Goal: Browse casually

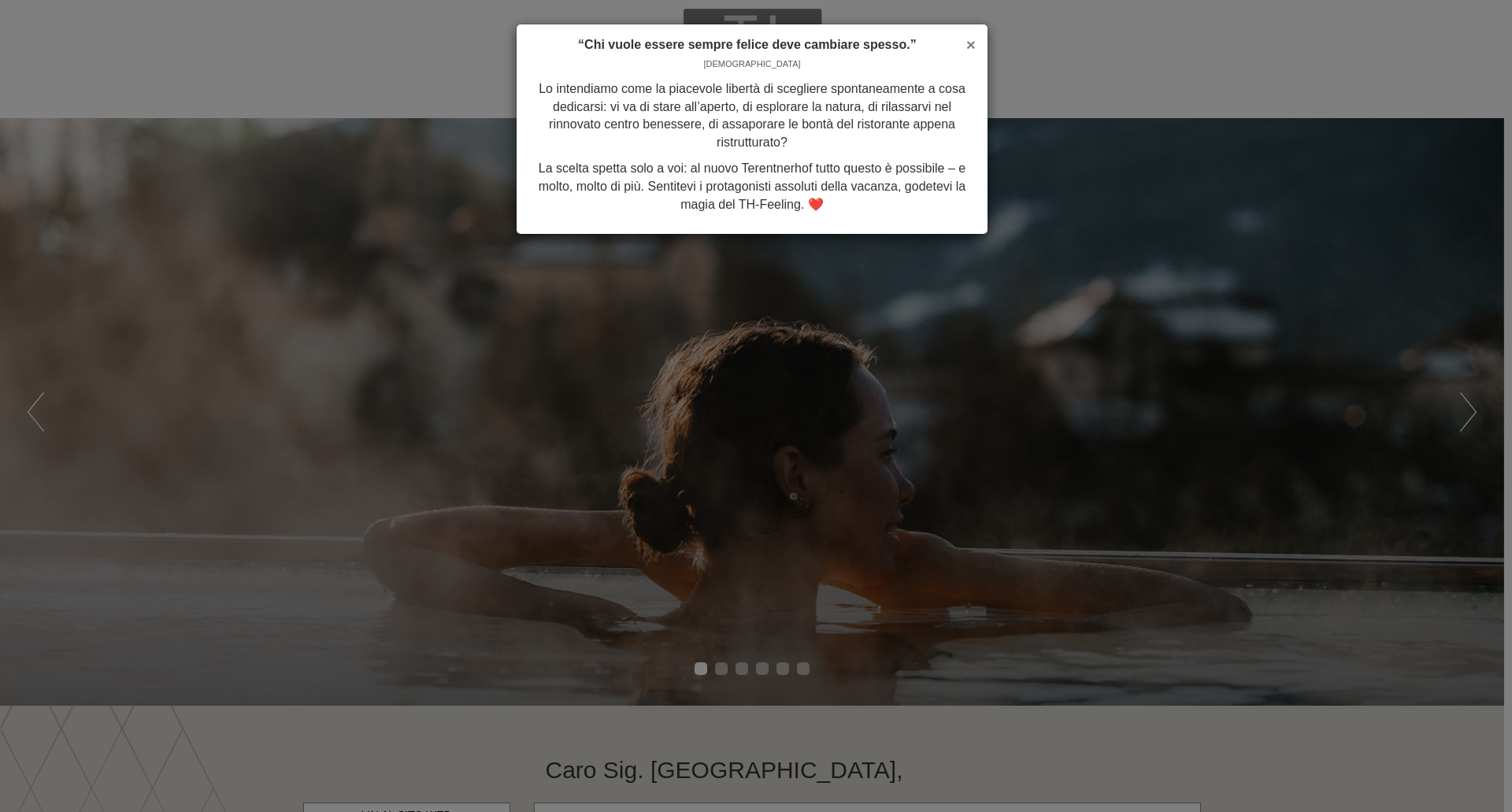
click at [975, 44] on span "×" at bounding box center [970, 44] width 9 height 18
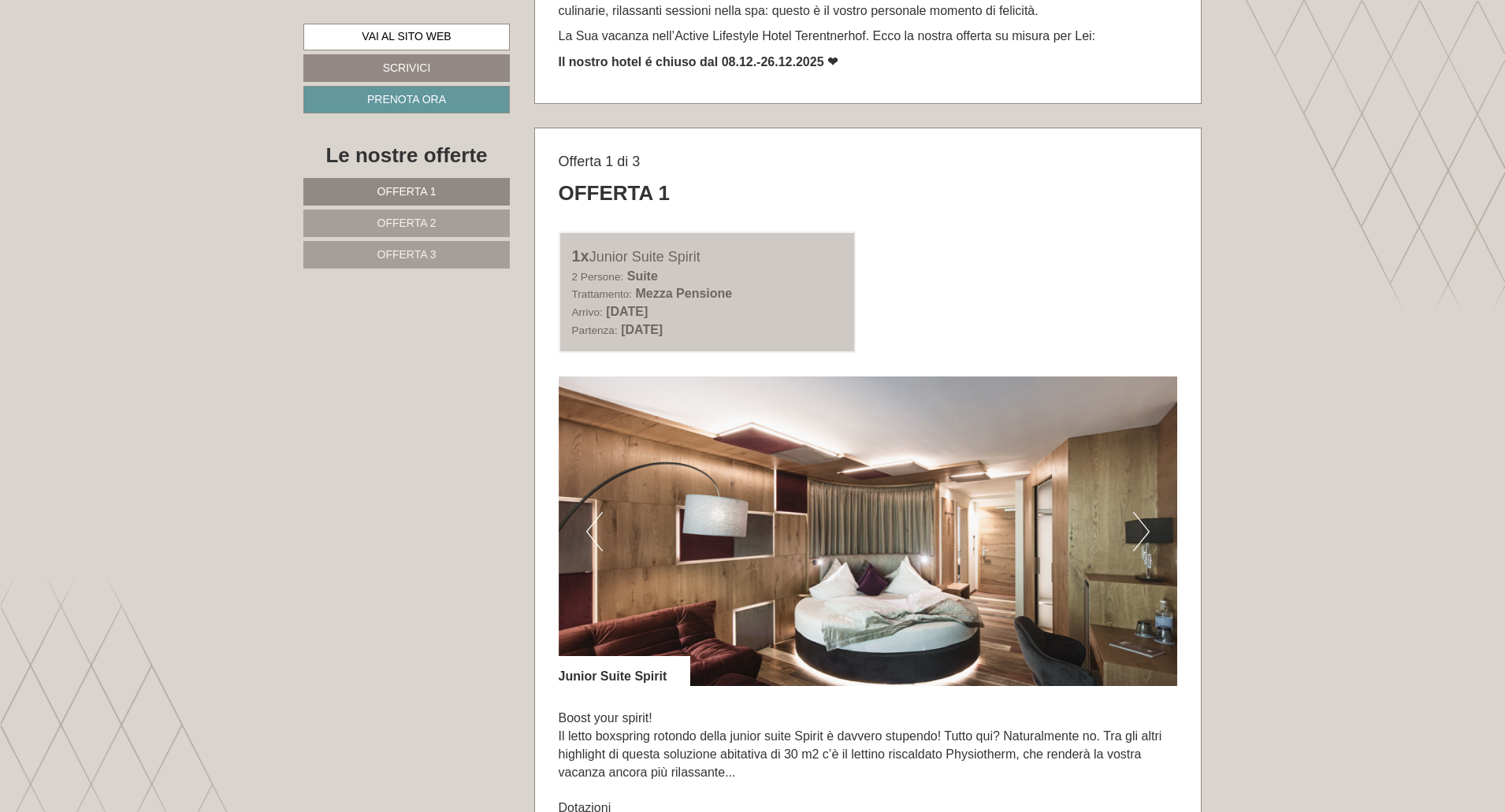
scroll to position [946, 0]
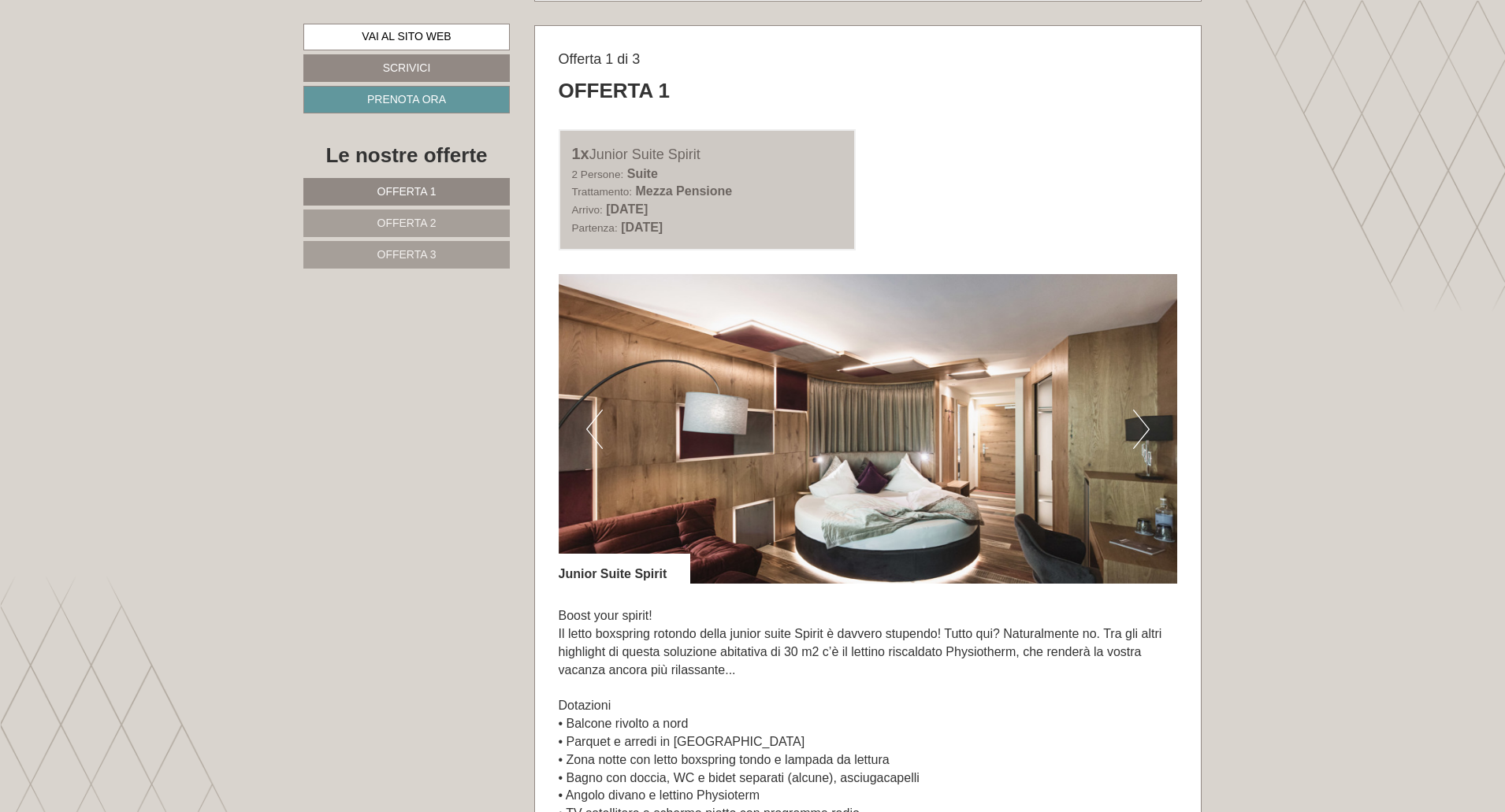
click at [1148, 435] on button "Next" at bounding box center [1141, 430] width 16 height 40
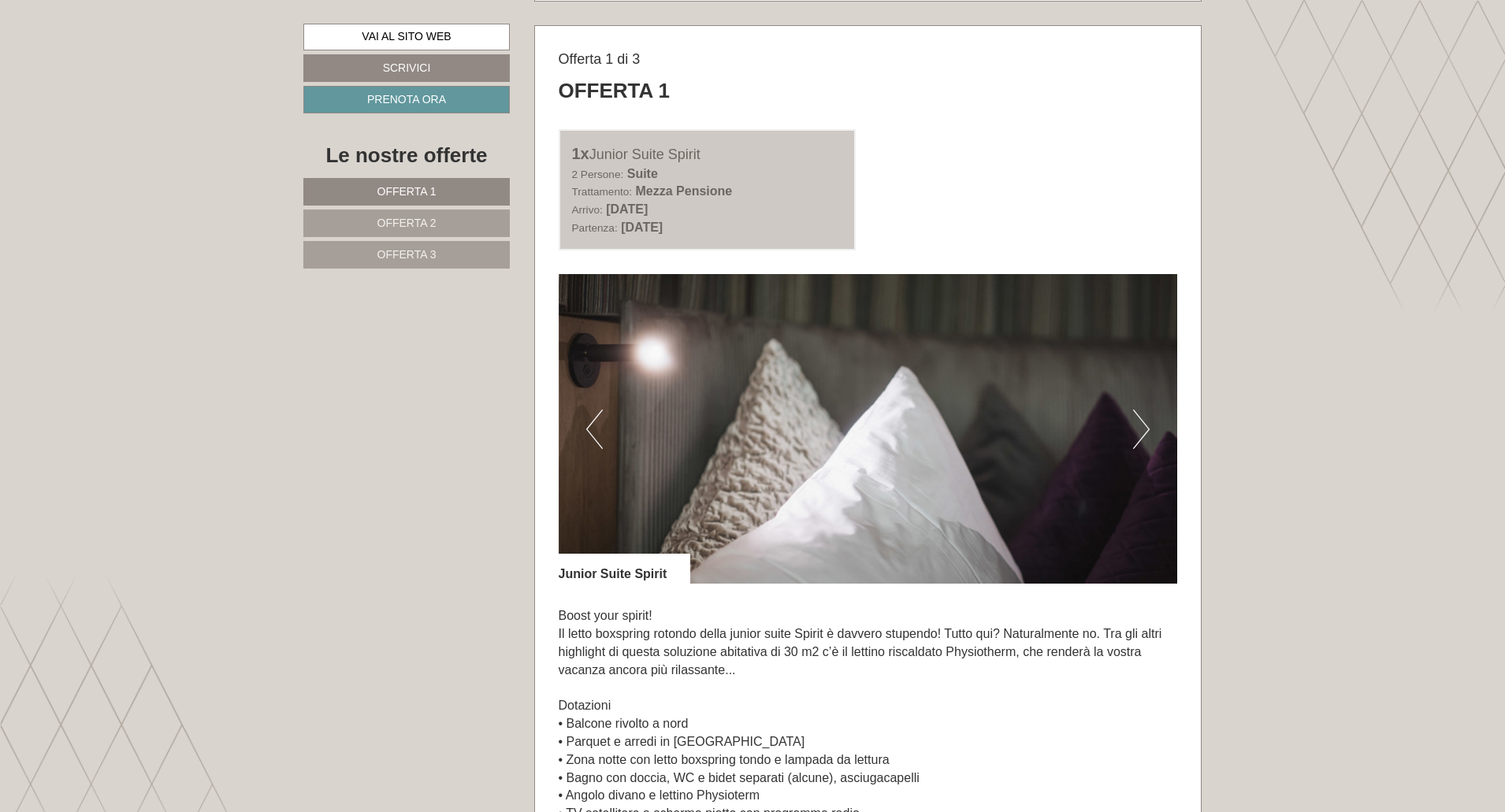
click at [1148, 435] on button "Next" at bounding box center [1141, 430] width 16 height 40
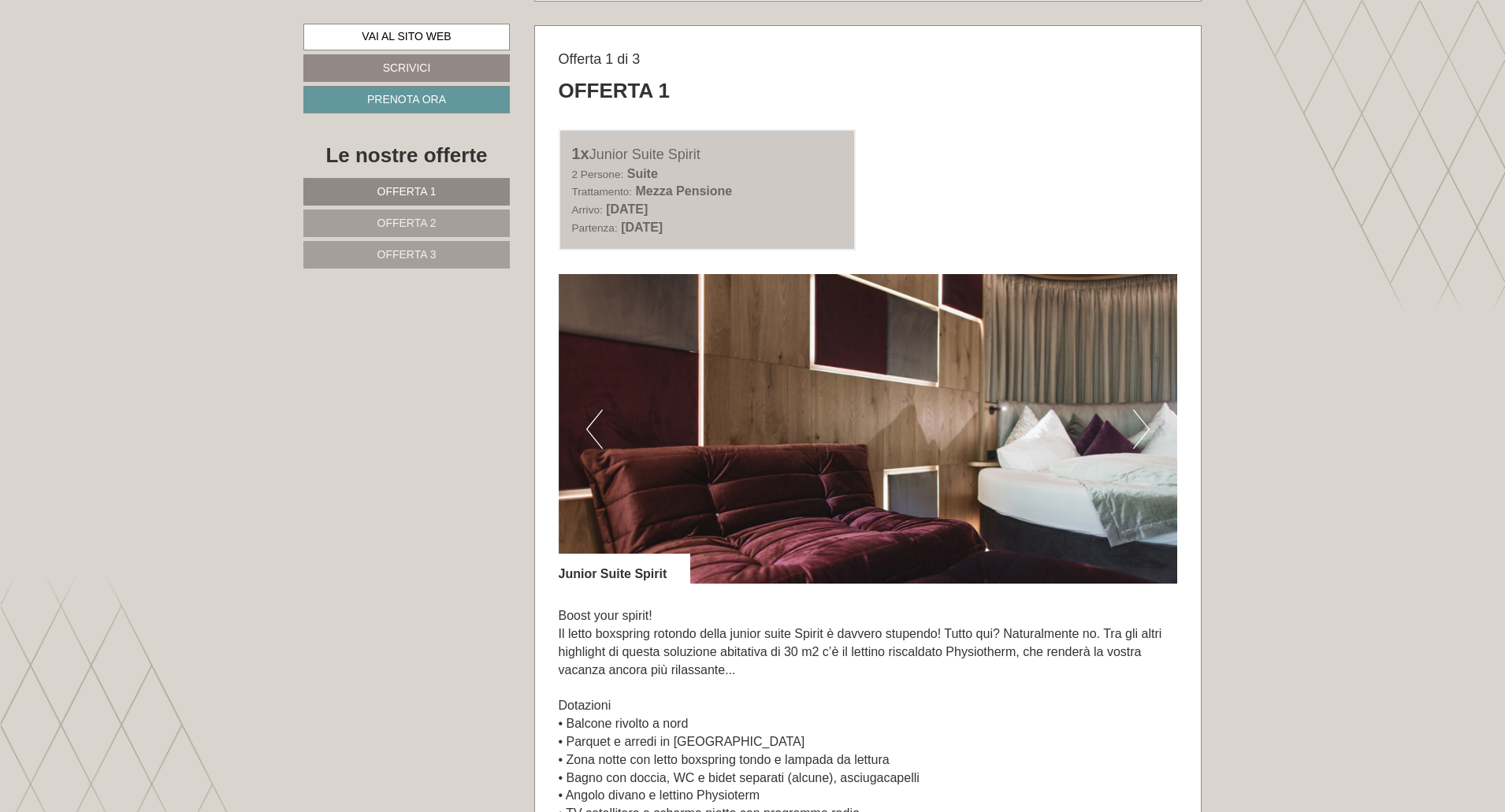
click at [1148, 435] on button "Next" at bounding box center [1141, 430] width 16 height 40
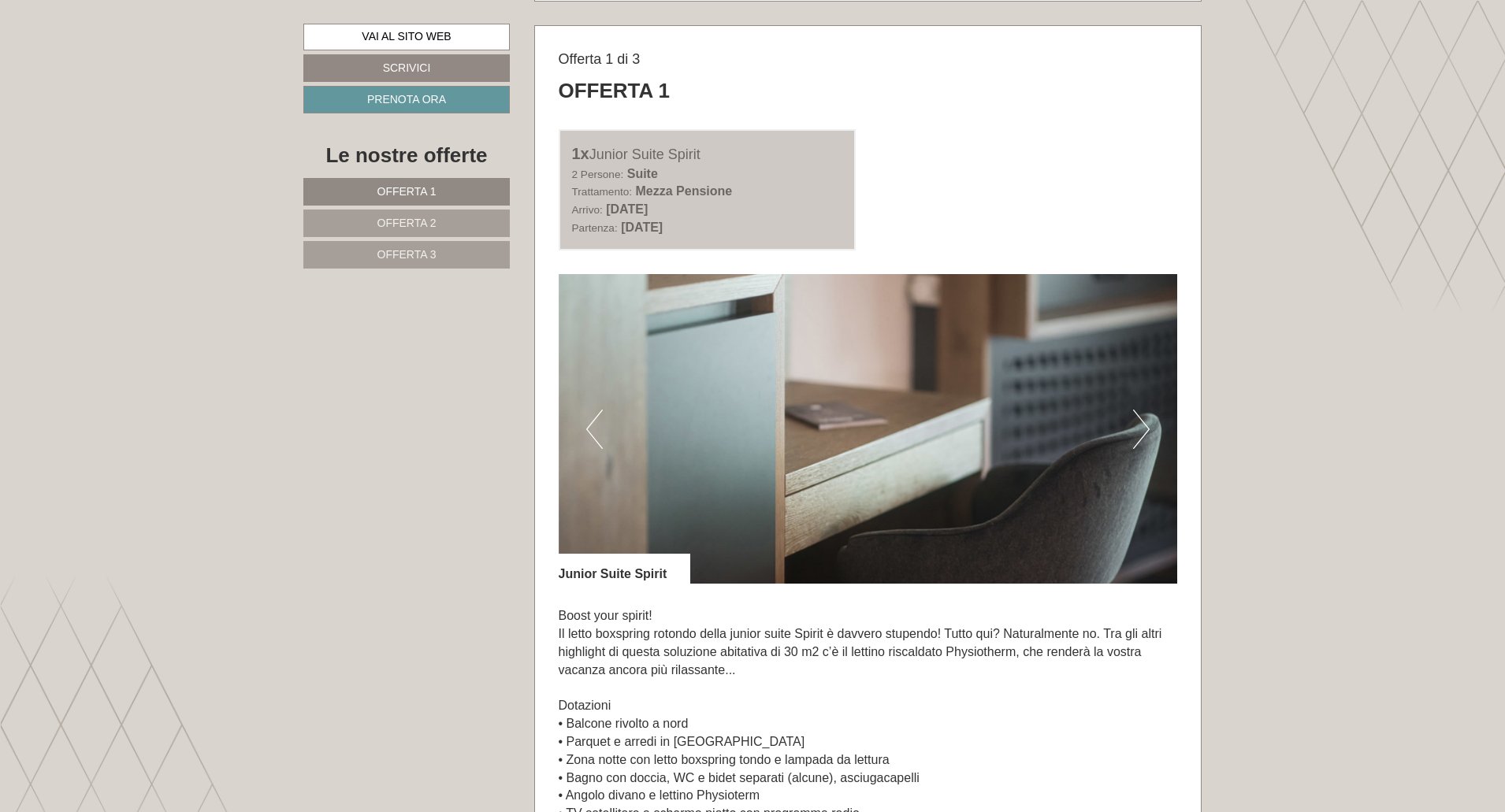
click at [1148, 435] on button "Next" at bounding box center [1141, 430] width 16 height 40
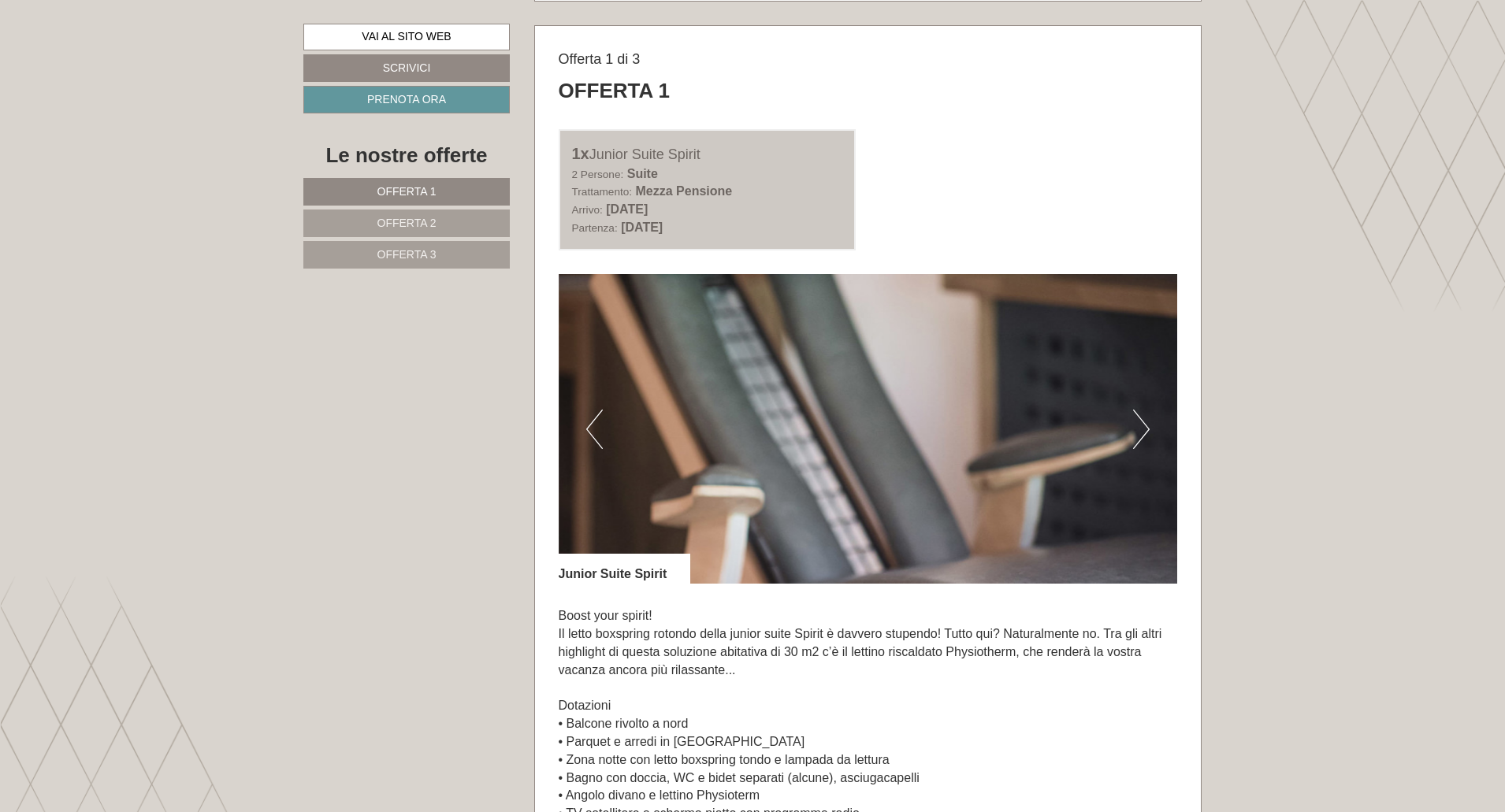
click at [1148, 435] on button "Next" at bounding box center [1141, 430] width 16 height 40
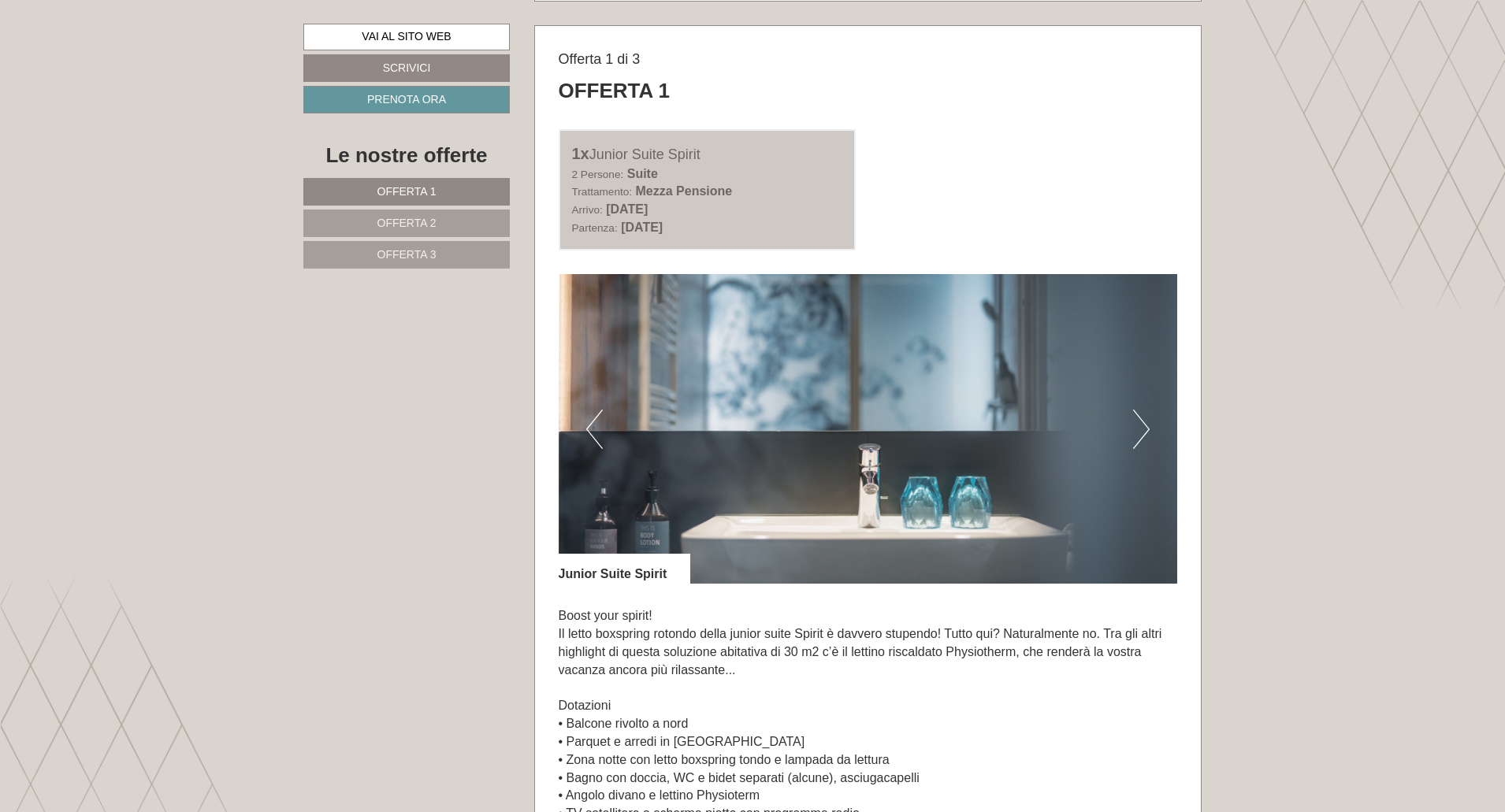
click at [1148, 435] on button "Next" at bounding box center [1141, 430] width 16 height 40
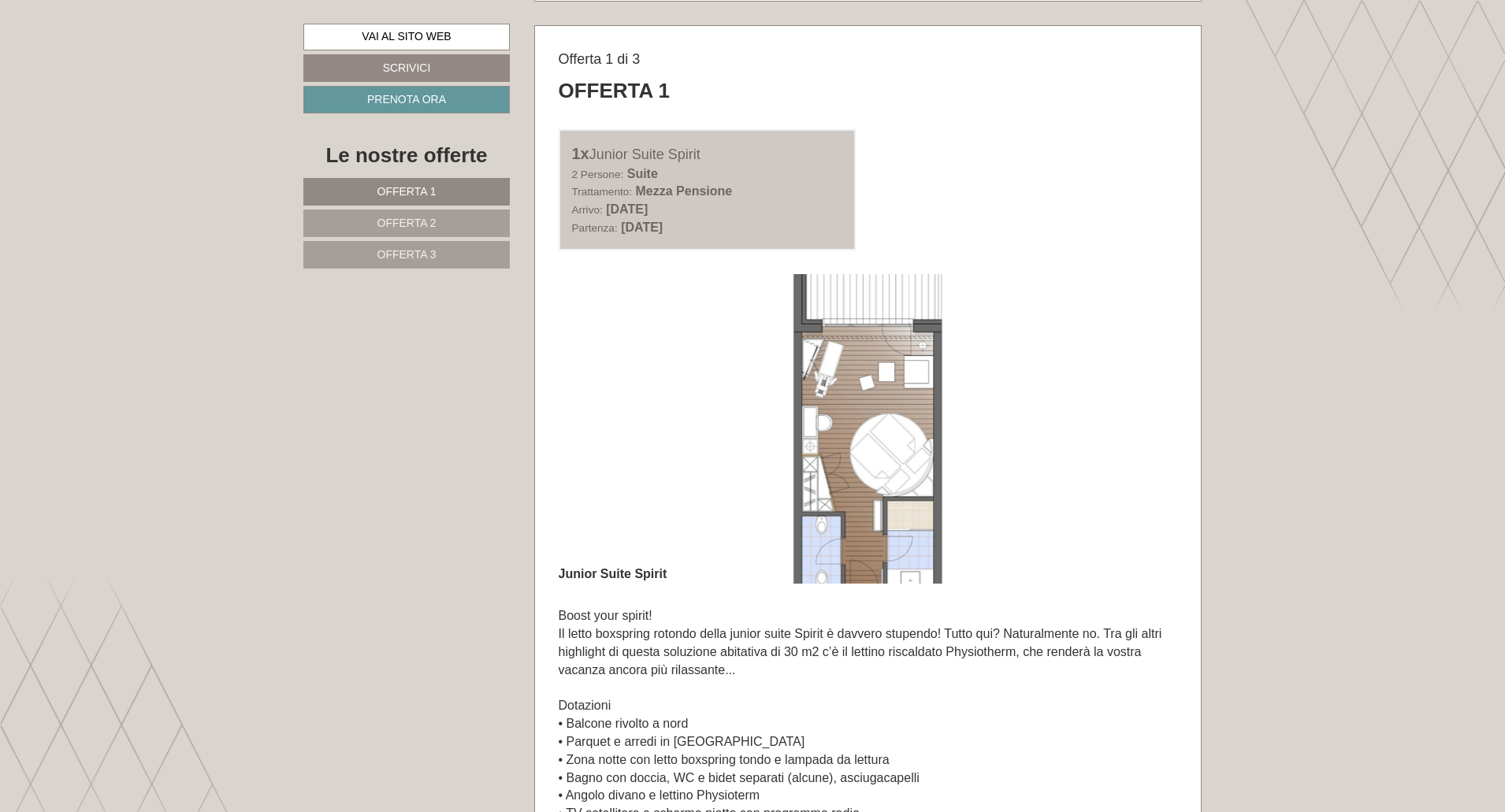
click at [1148, 435] on button "Next" at bounding box center [1141, 430] width 16 height 40
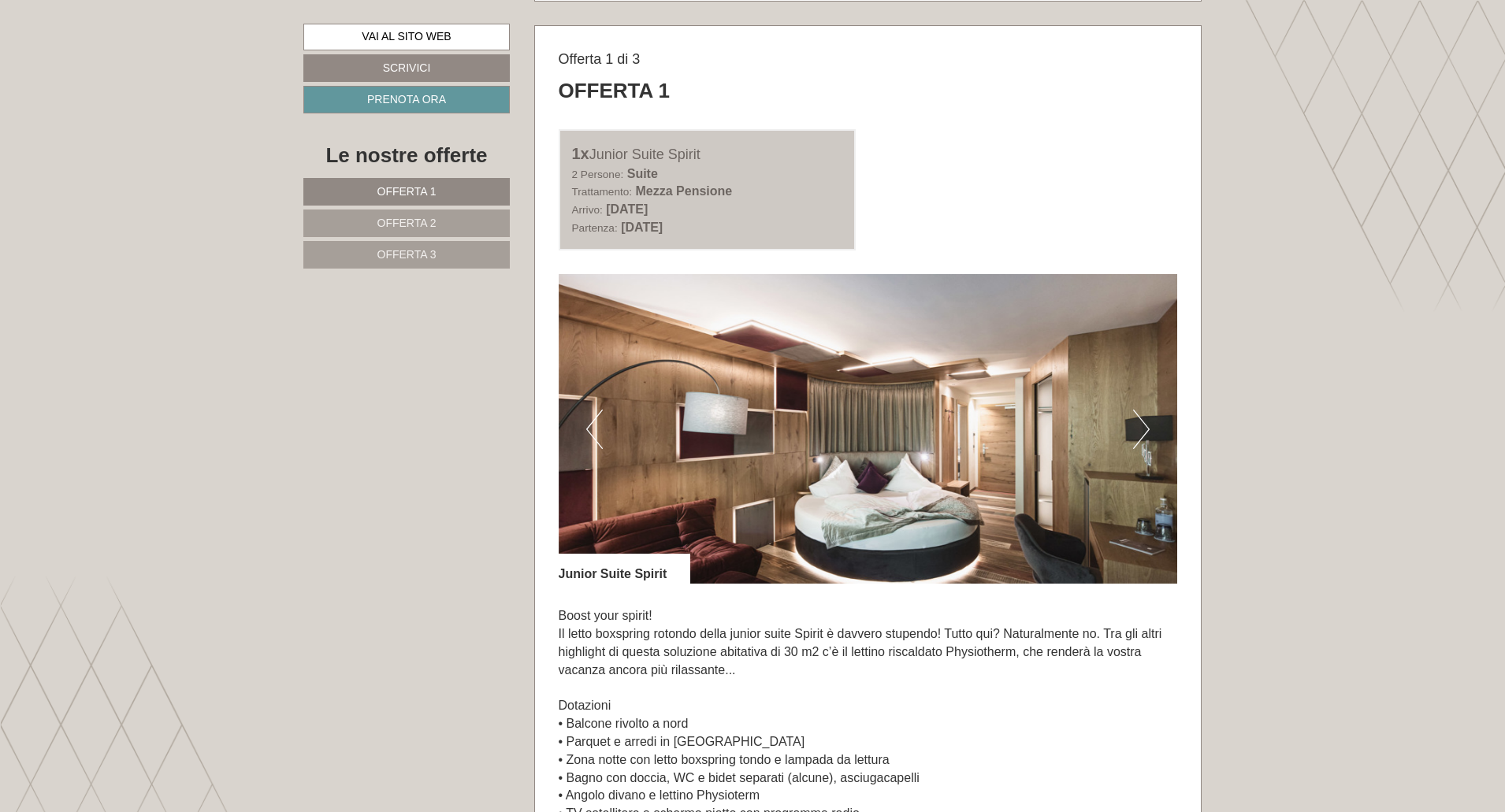
click at [1148, 435] on button "Next" at bounding box center [1141, 430] width 16 height 40
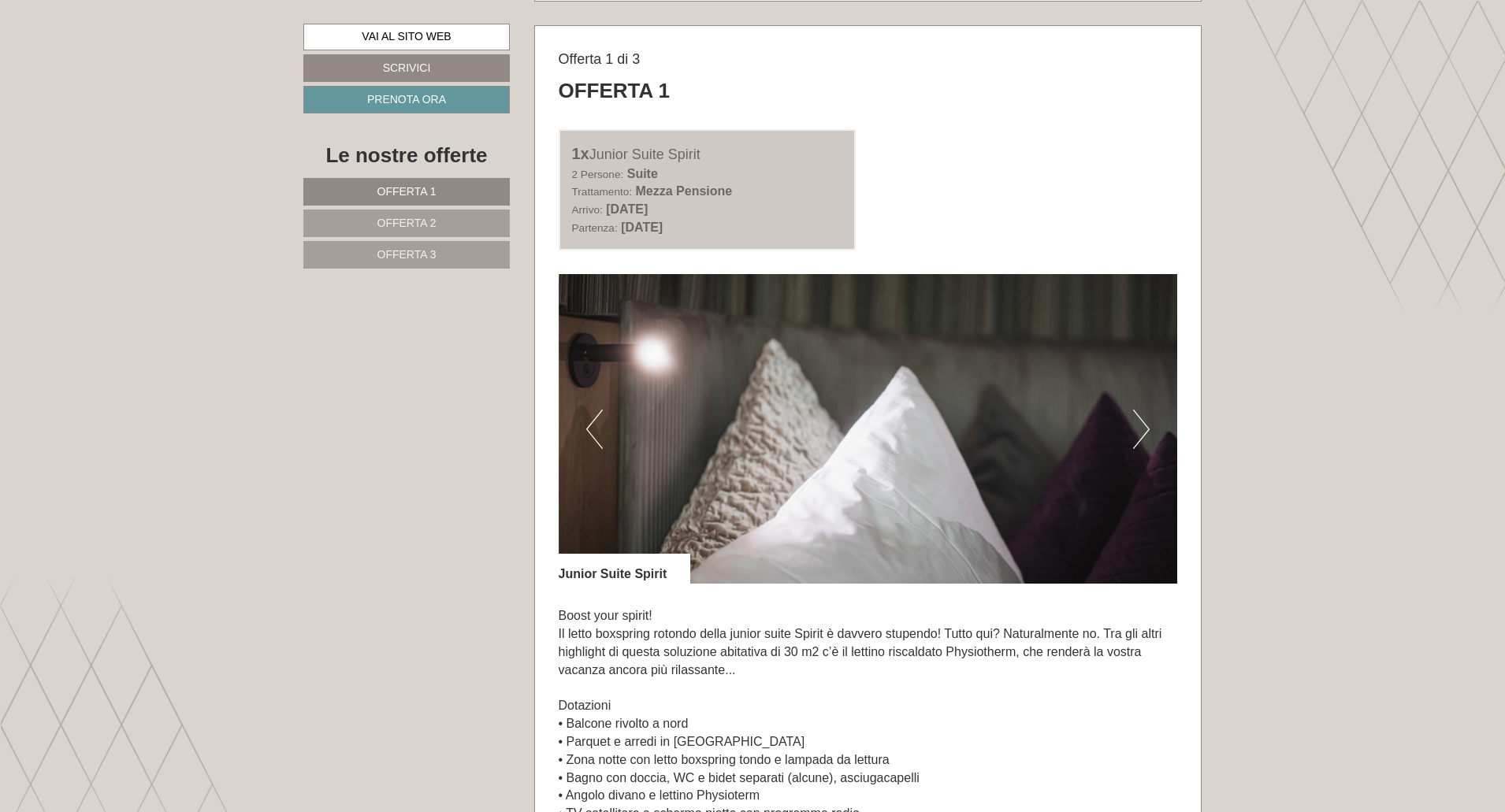
click at [1148, 435] on button "Next" at bounding box center [1141, 430] width 16 height 40
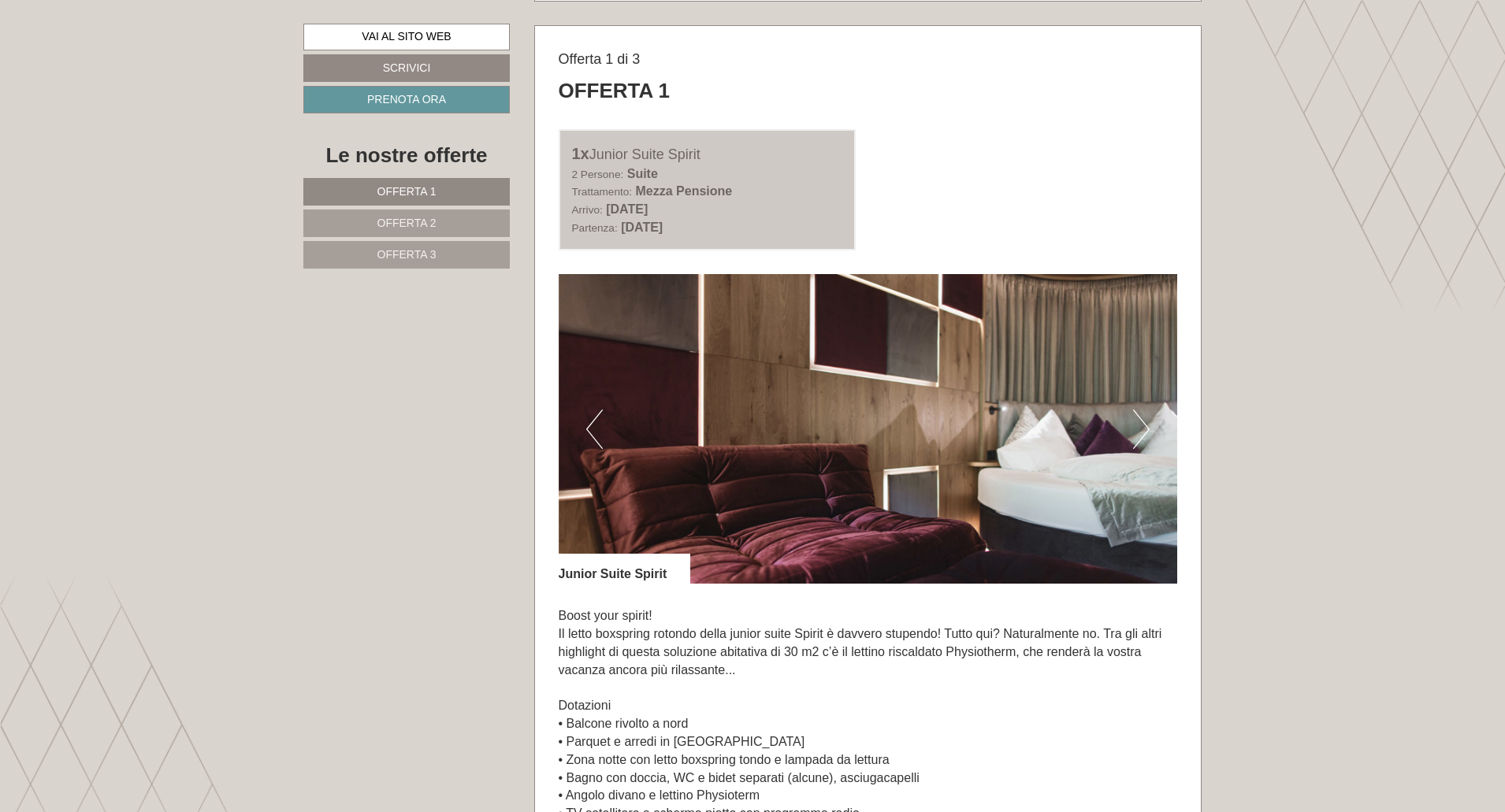
click at [1147, 435] on button "Next" at bounding box center [1141, 430] width 16 height 40
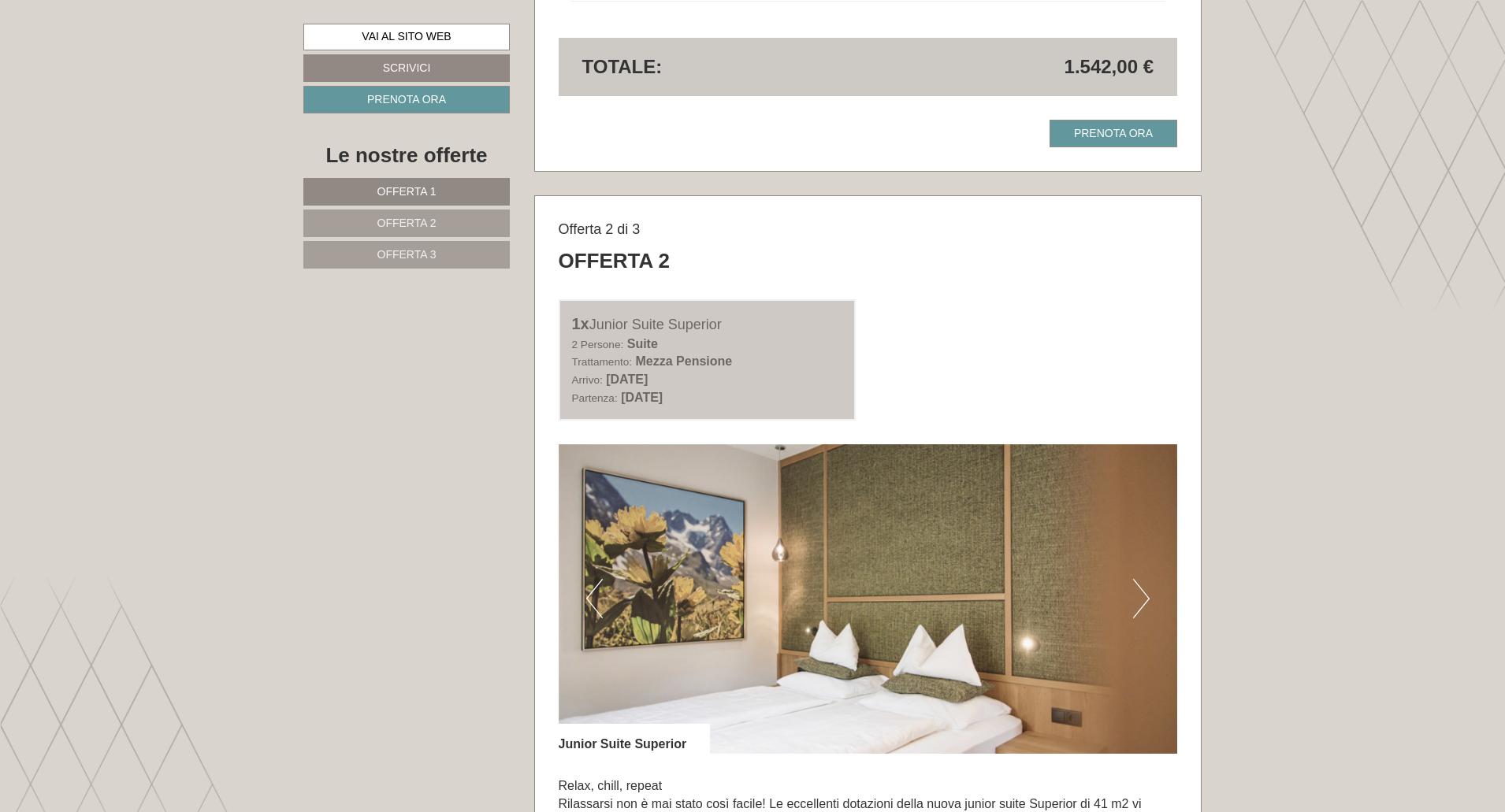
scroll to position [2049, 0]
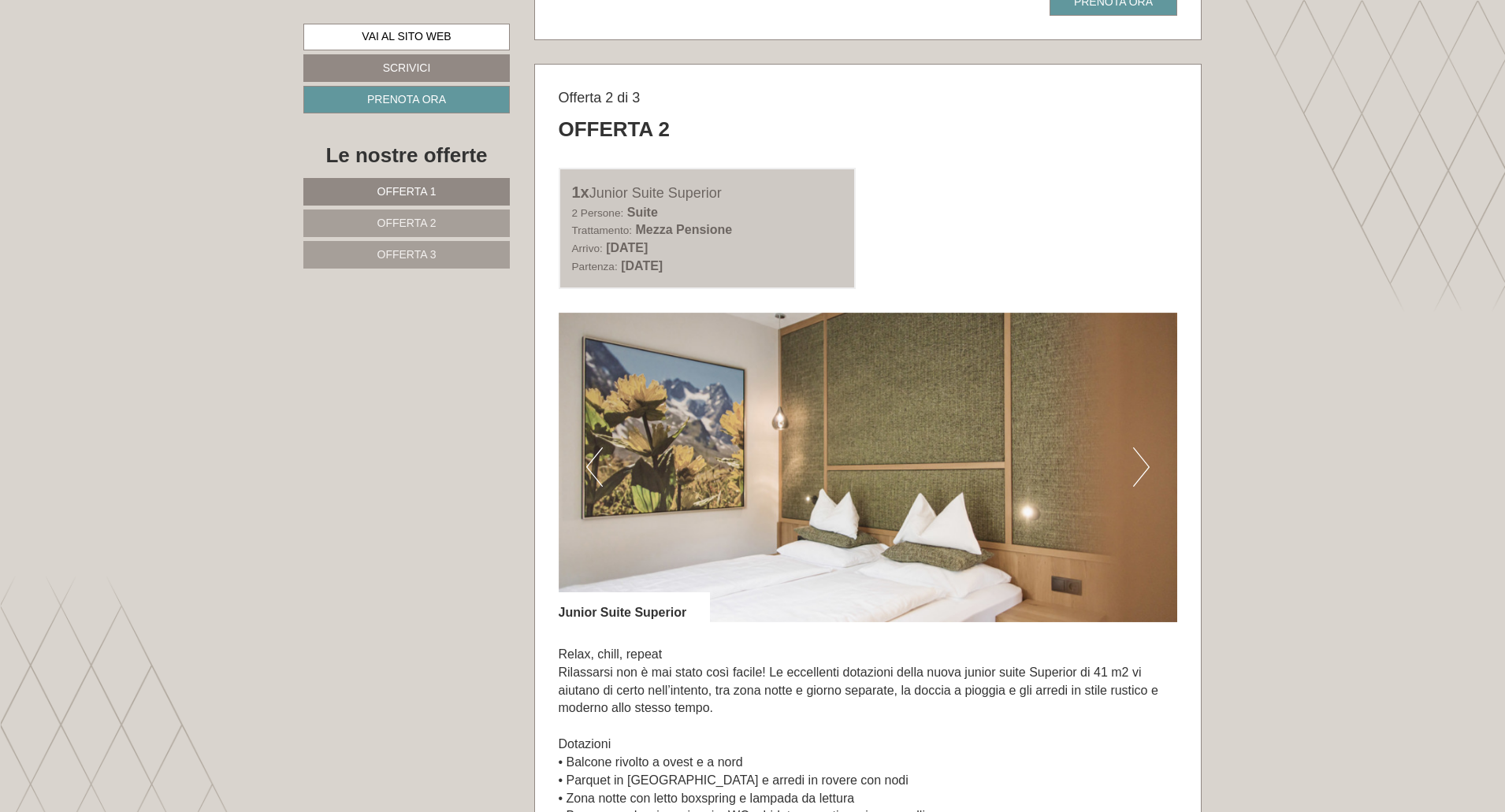
click at [1142, 475] on button "Next" at bounding box center [1141, 468] width 16 height 40
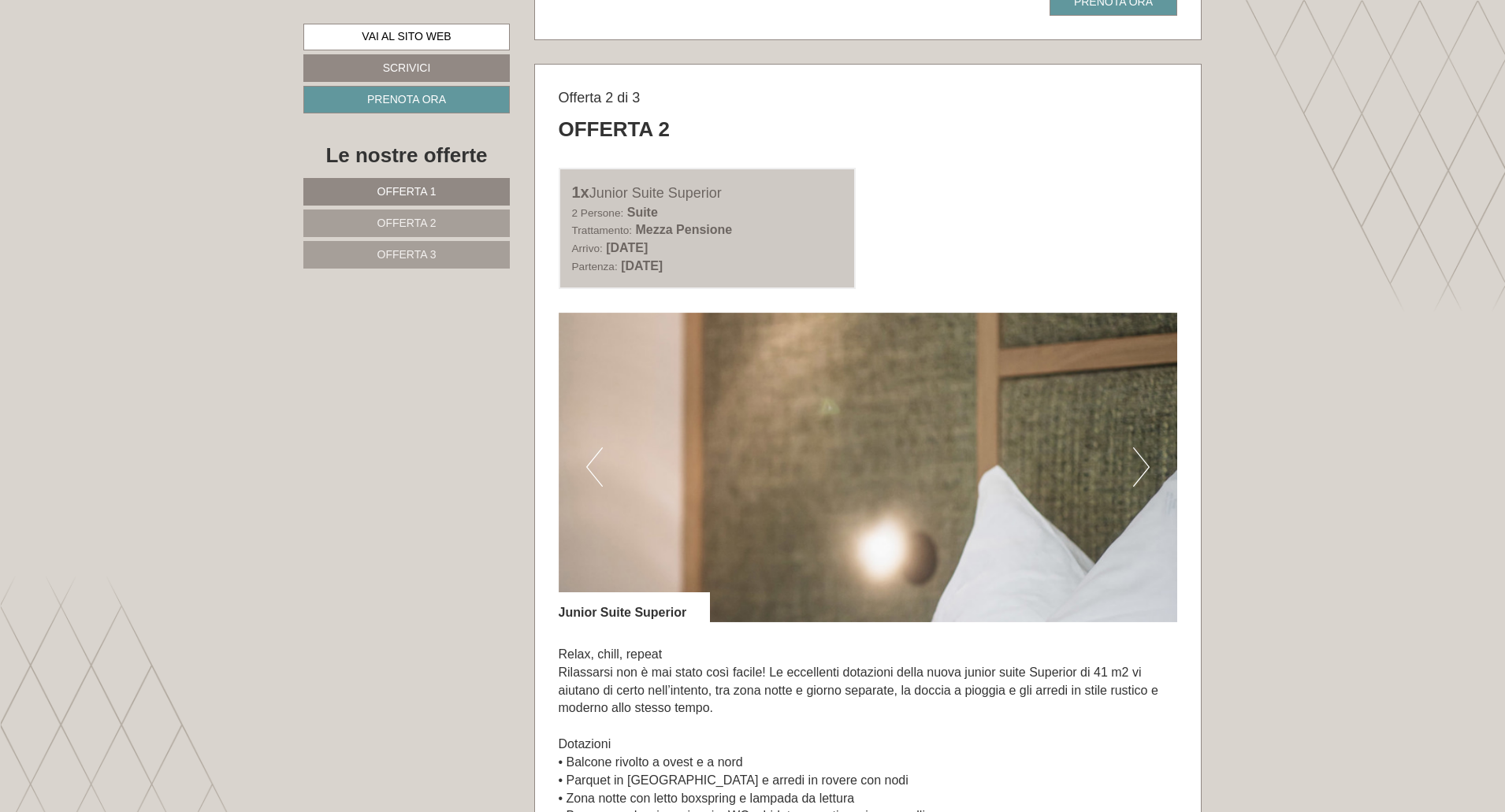
click at [1142, 475] on button "Next" at bounding box center [1141, 468] width 16 height 40
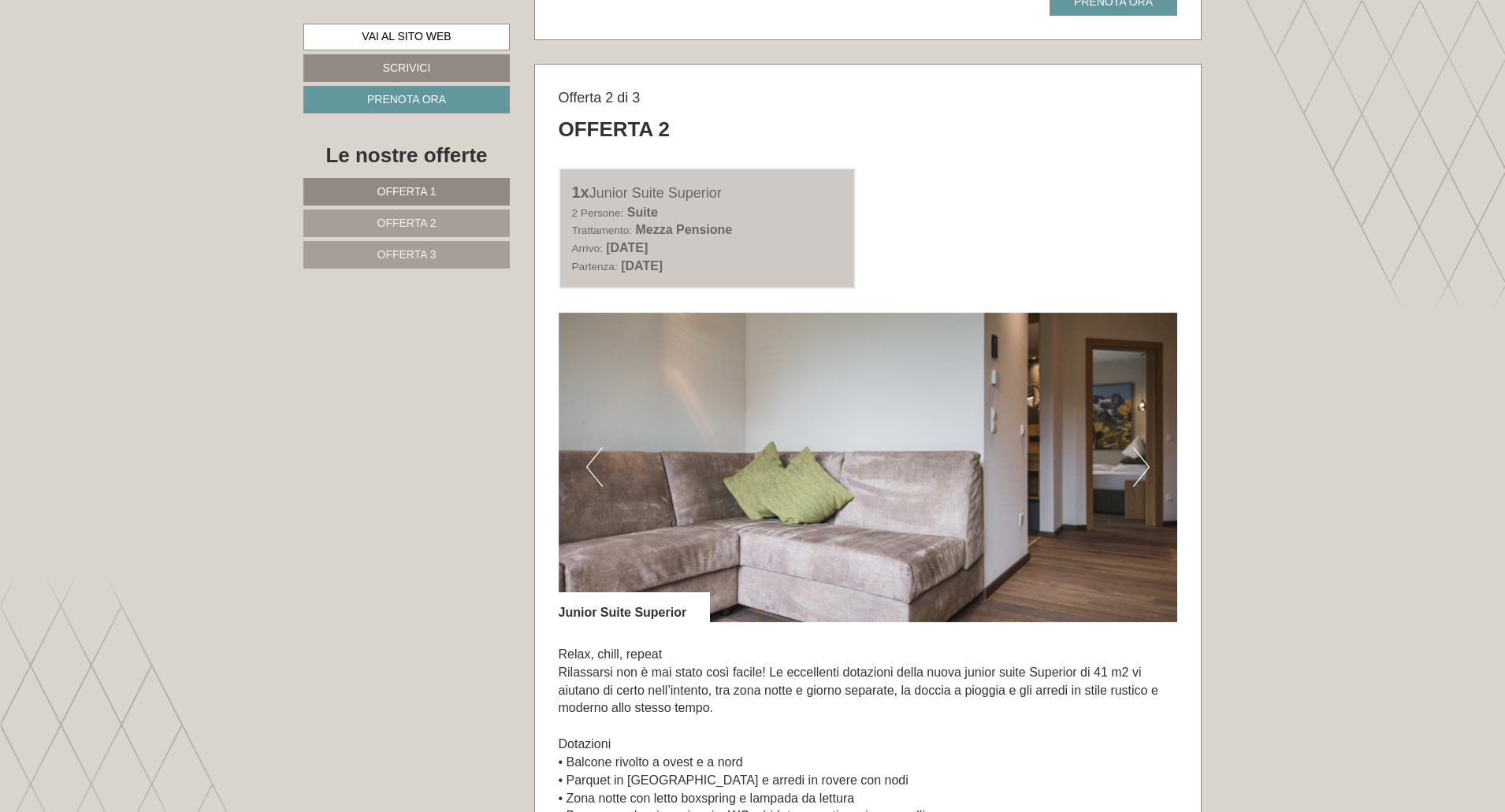
click at [1142, 475] on button "Next" at bounding box center [1141, 468] width 16 height 40
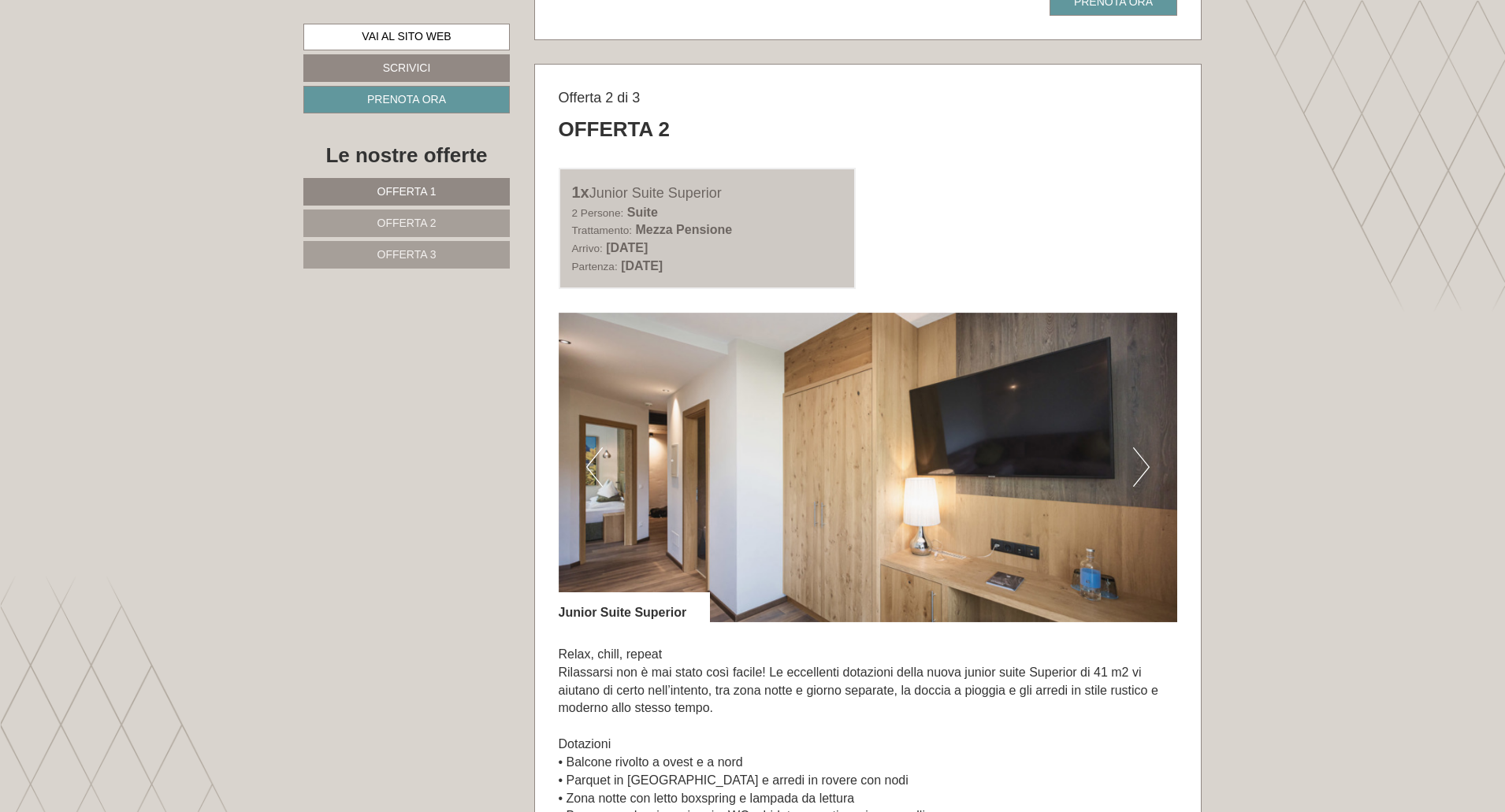
click at [1142, 475] on button "Next" at bounding box center [1141, 468] width 16 height 40
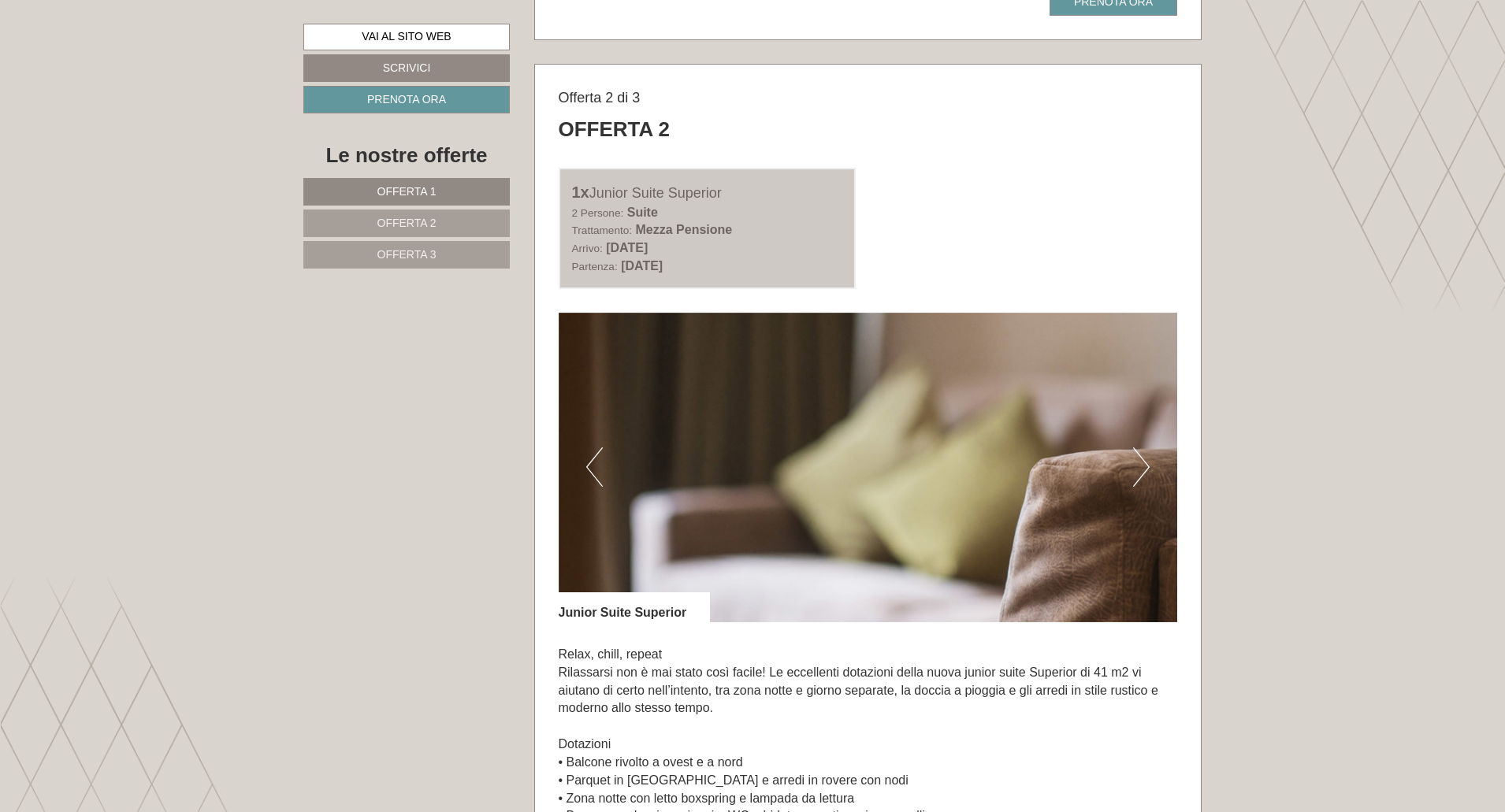
click at [1142, 475] on button "Next" at bounding box center [1141, 468] width 16 height 40
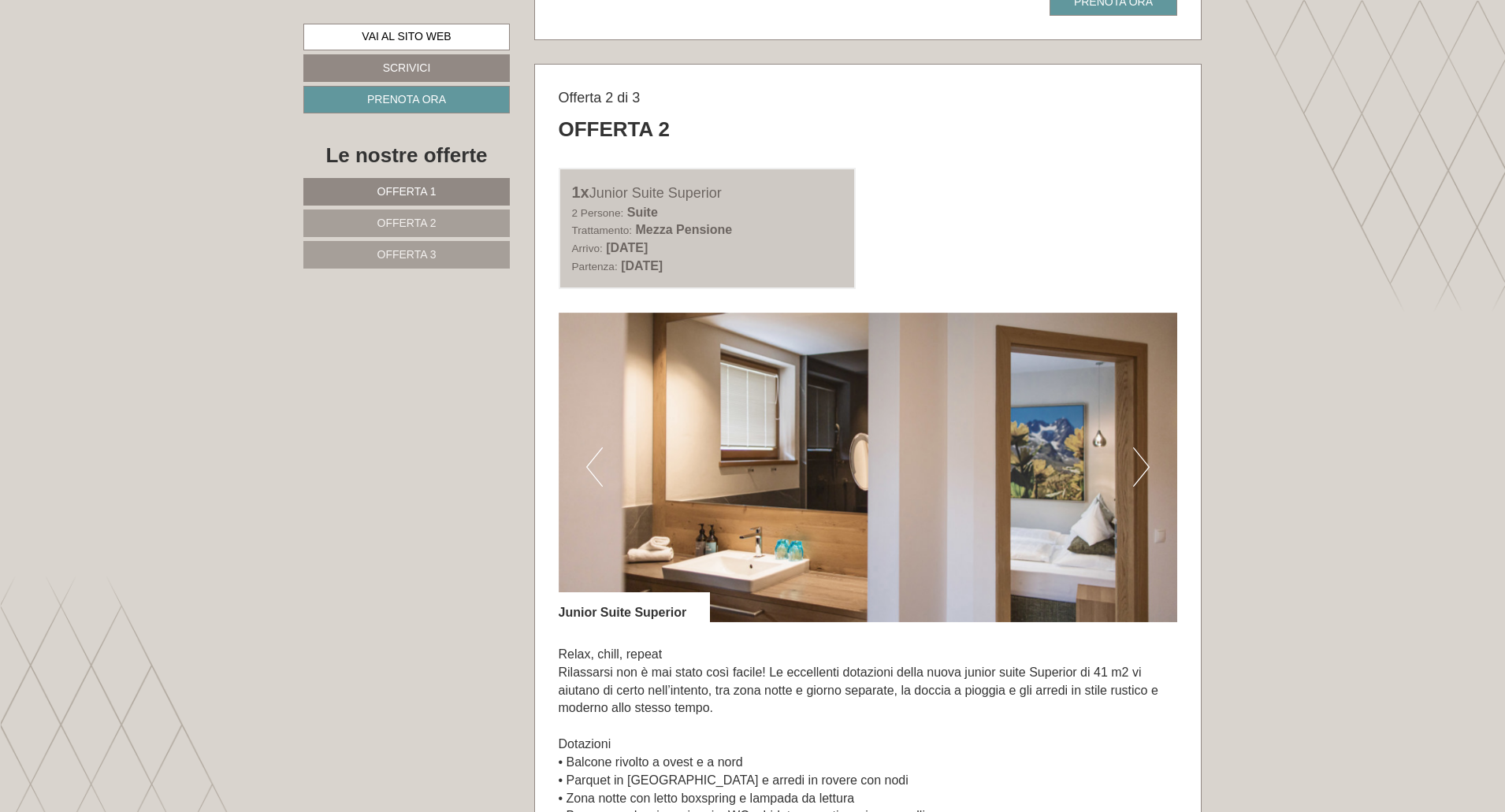
click at [1142, 475] on button "Next" at bounding box center [1141, 468] width 16 height 40
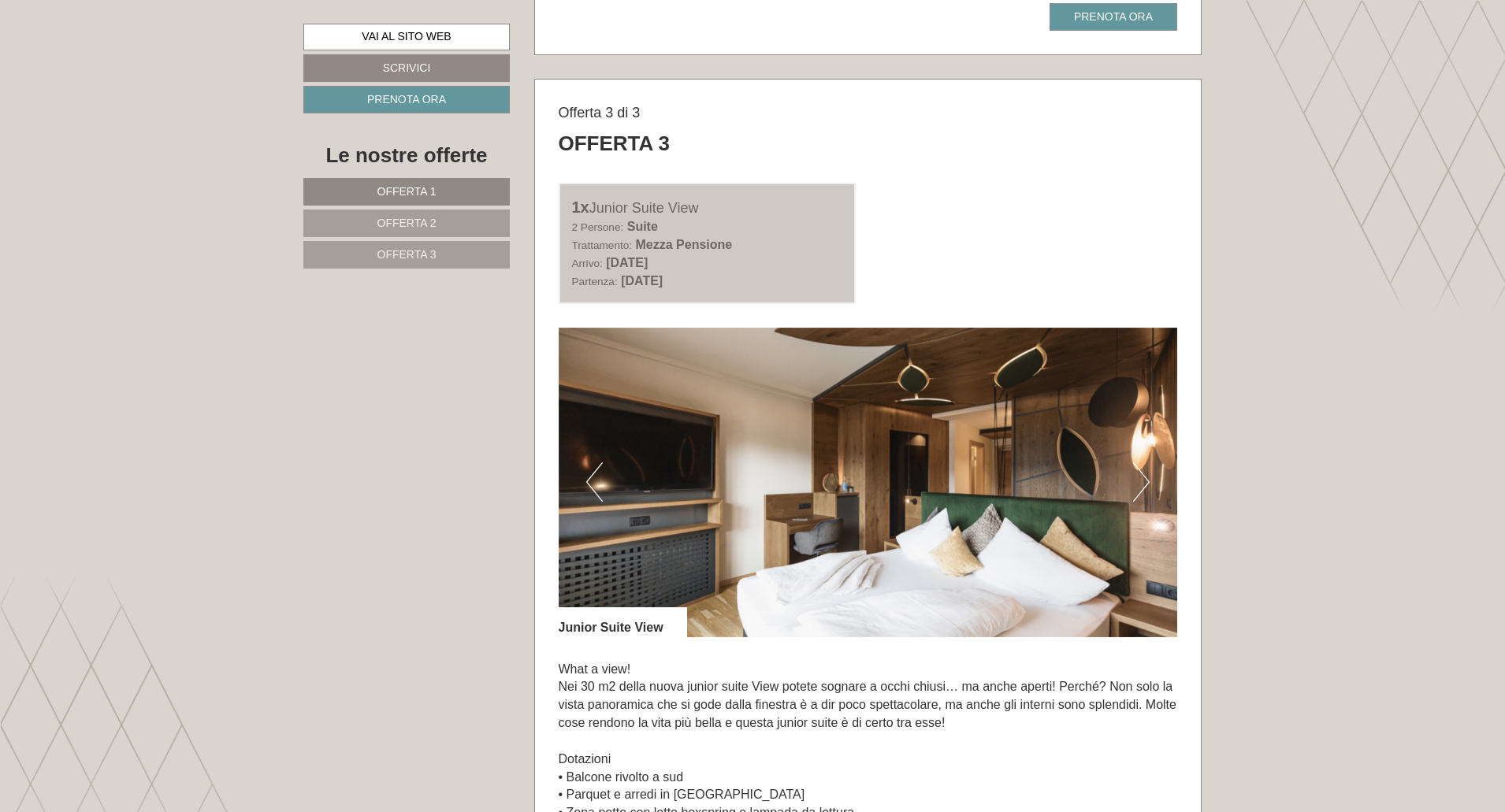
scroll to position [3151, 0]
